Goal: Navigation & Orientation: Find specific page/section

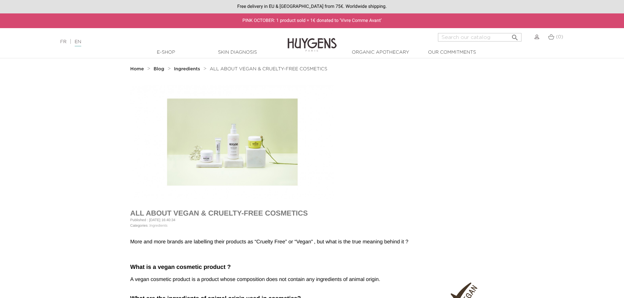
click at [312, 46] on img at bounding box center [311, 40] width 49 height 25
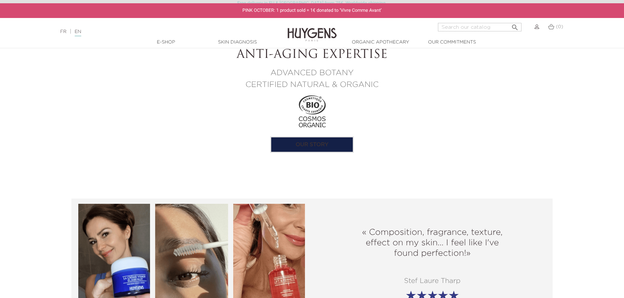
scroll to position [622, 0]
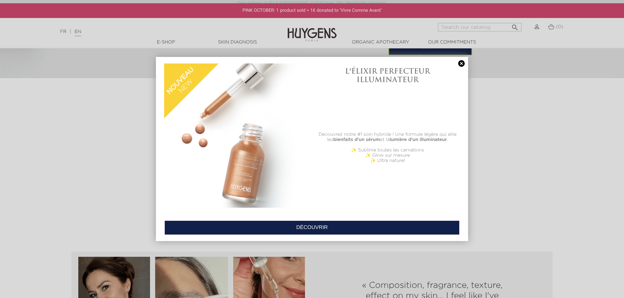
click at [461, 63] on link at bounding box center [461, 63] width 9 height 7
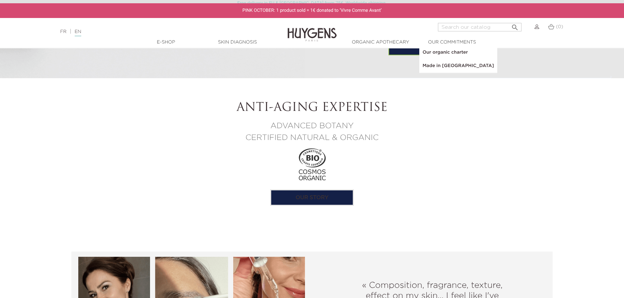
click at [457, 43] on link "  Our commitments" at bounding box center [451, 42] width 65 height 7
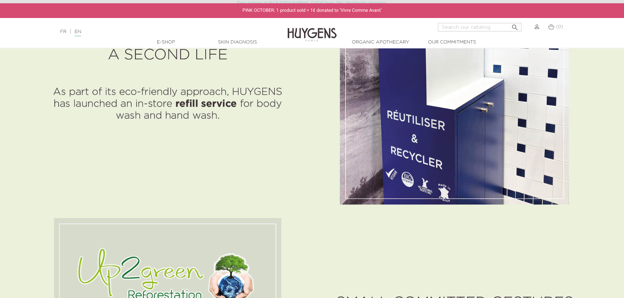
scroll to position [2030, 0]
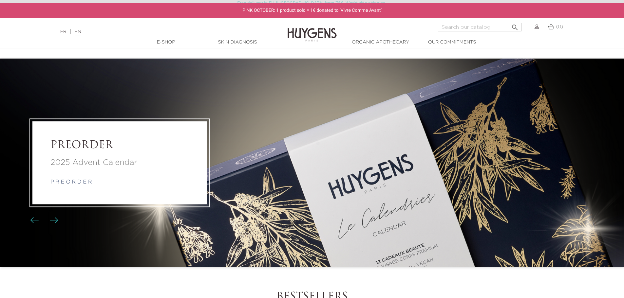
scroll to position [622, 0]
